Goal: Task Accomplishment & Management: Manage account settings

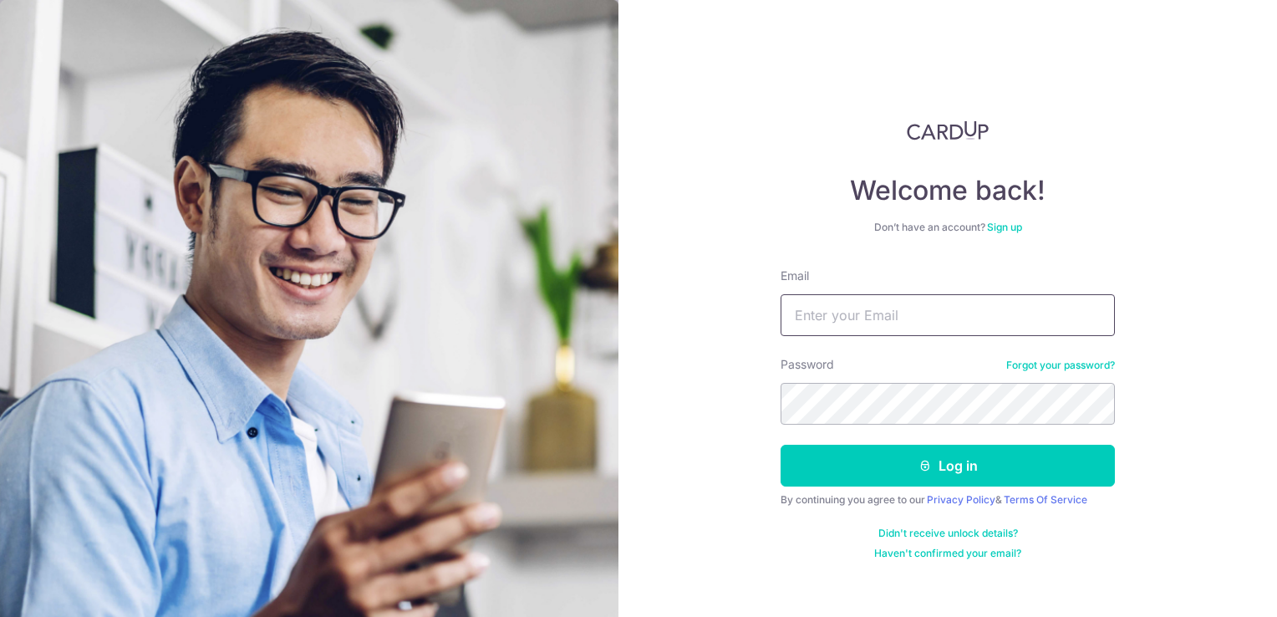
click at [810, 313] on input "Email" at bounding box center [948, 315] width 334 height 42
type input "[EMAIL_ADDRESS][DOMAIN_NAME]"
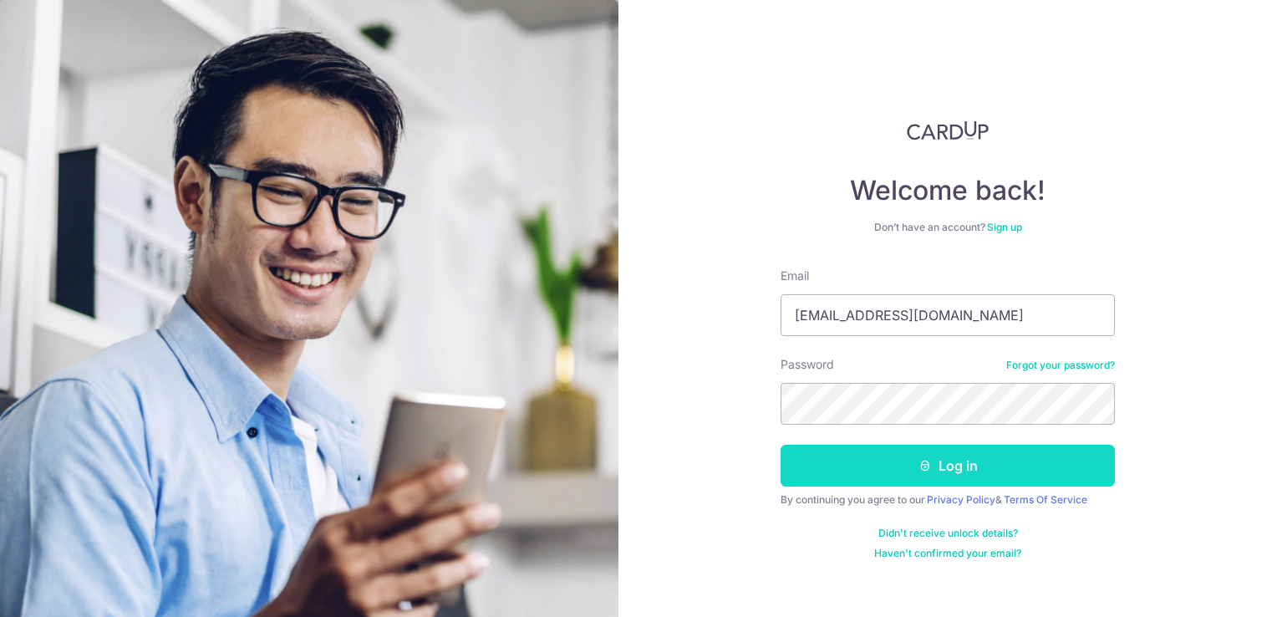
click at [931, 455] on button "Log in" at bounding box center [948, 466] width 334 height 42
